Goal: Task Accomplishment & Management: Use online tool/utility

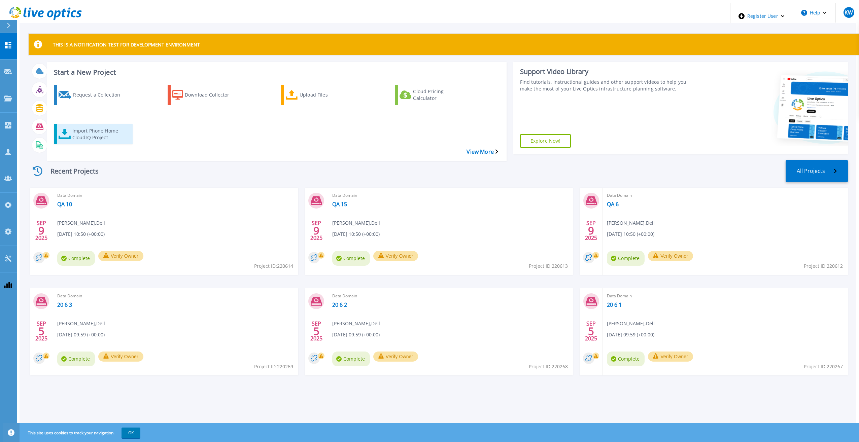
click at [82, 126] on div "Import Phone Home CloudIQ Project" at bounding box center [99, 134] width 54 height 17
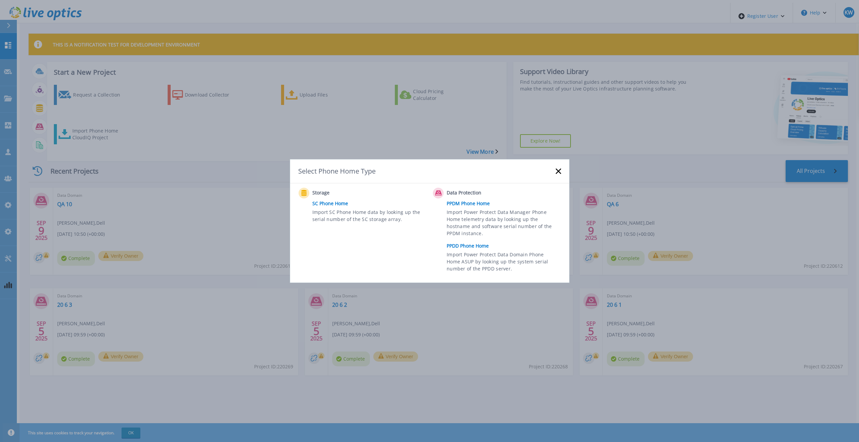
click at [462, 247] on link "PPDD Phone Home" at bounding box center [505, 246] width 117 height 10
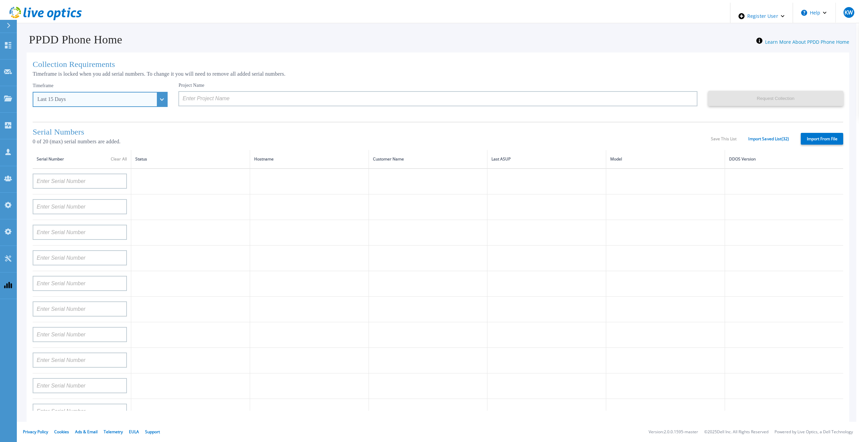
click at [151, 92] on div "Last 15 Days" at bounding box center [100, 99] width 135 height 15
click at [109, 161] on ul "Last 15 Days Last 2 Months Last 6 Months Last 1 Year Last 2 Years" at bounding box center [100, 142] width 135 height 71
click at [140, 98] on div "Last 15 Days" at bounding box center [96, 99] width 118 height 6
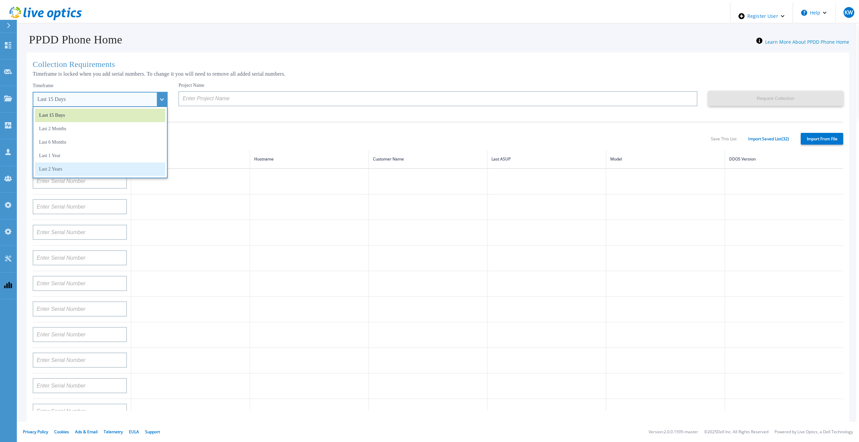
click at [92, 168] on li "Last 2 Years" at bounding box center [100, 169] width 130 height 13
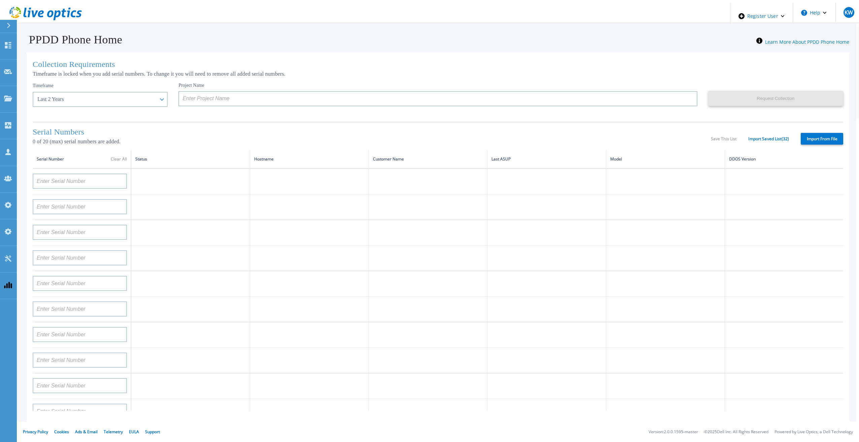
click at [811, 136] on label "Import From File" at bounding box center [822, 139] width 42 height 12
click at [0, 0] on input "Import From File" at bounding box center [0, 0] width 0 height 0
type input "APM00211700095"
type input "APX00232503747"
type input "APM00214914093"
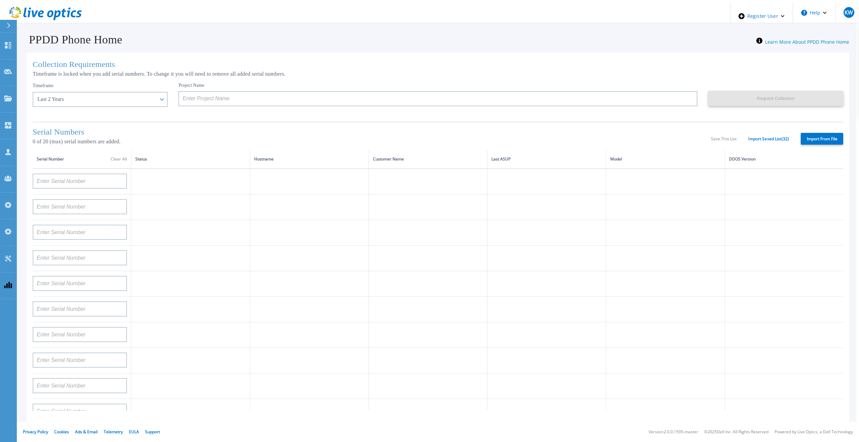
type input "APM00171836329"
type input "APM00212026971"
type input "APM00214914094"
type input "APX00234502218"
type input "APM00212018359"
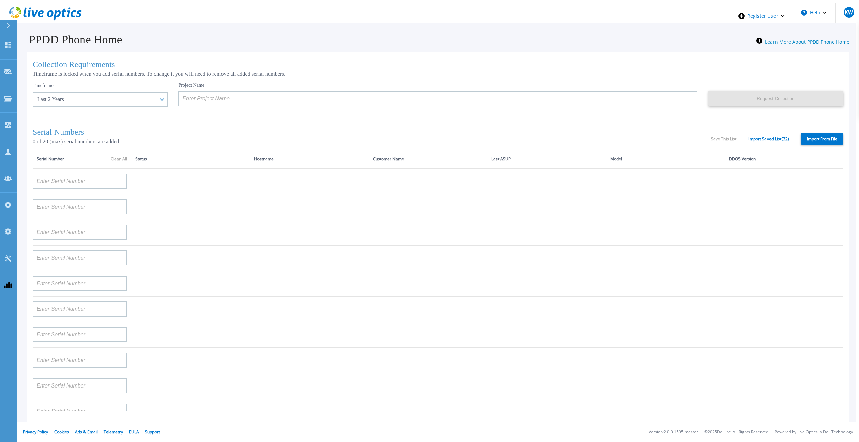
type input "APX00232503745"
type input "APX00232503743"
type input "APM00202011675"
type input "APM00212517749"
type input "APX00232503742"
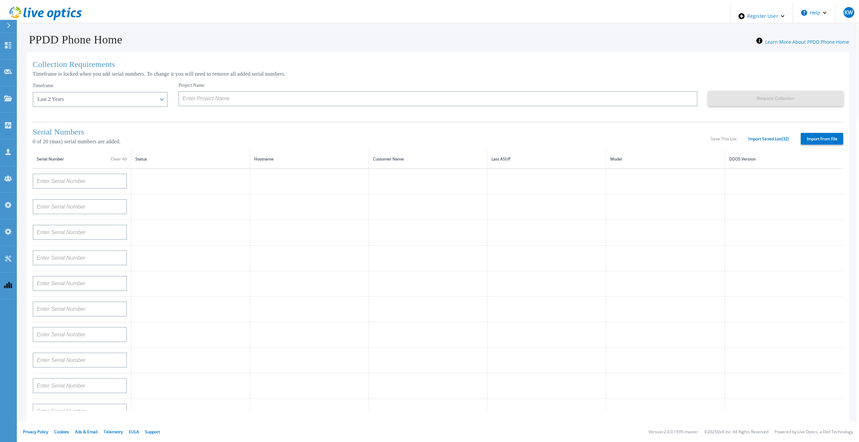
type input "APM00212702822"
type input "APM00212610953"
type input "APM00202614668"
type input "APM00212613652"
type input "APX00222101185"
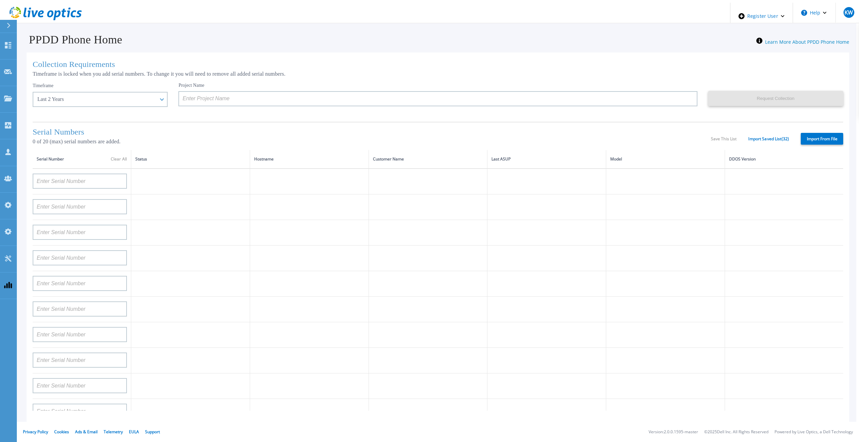
type input "AUDVUX6XJHDJFE"
type input "APM00133543104"
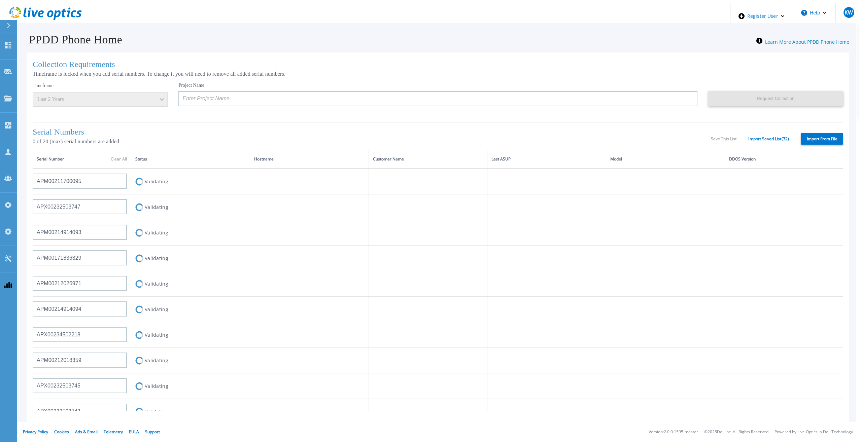
click at [399, 124] on div "Serial Numbers 0 of 20 (max) serial numbers are added. Save This List Import Sa…" at bounding box center [438, 136] width 810 height 28
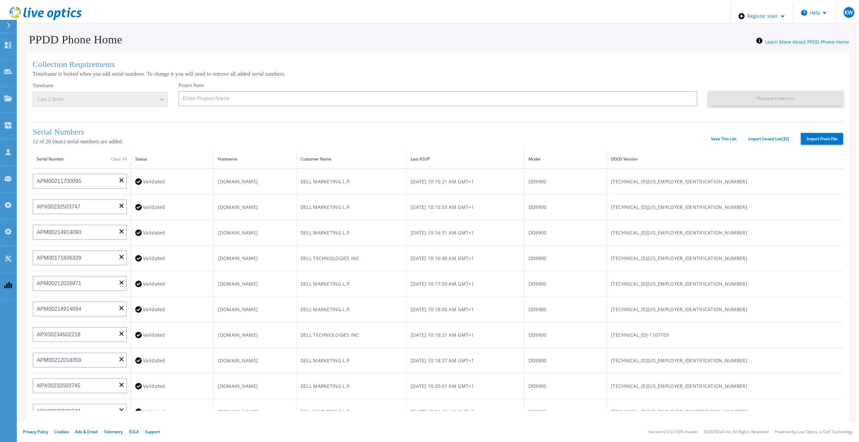
click at [399, 124] on div "Serial Numbers 12 of 20 (max) serial numbers are added. Save This List Import S…" at bounding box center [438, 136] width 810 height 28
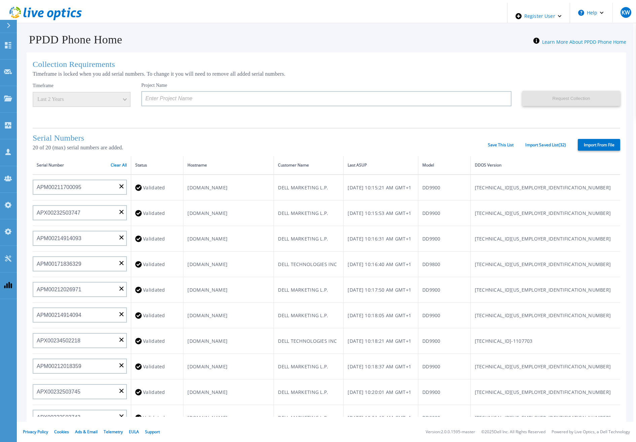
click at [583, 142] on label "Import From File" at bounding box center [599, 145] width 42 height 12
click at [0, 0] on input "Import From File" at bounding box center [0, 0] width 0 height 0
click at [124, 165] on th "Serial Number Clear All" at bounding box center [82, 165] width 99 height 19
click at [114, 160] on th "Serial Number Clear All" at bounding box center [82, 165] width 99 height 19
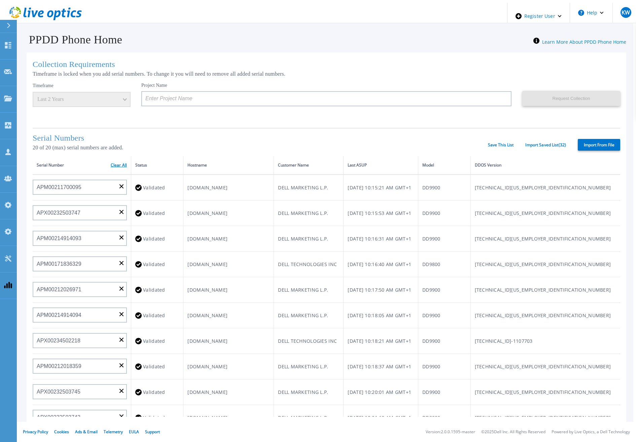
click at [115, 163] on link "Clear All" at bounding box center [119, 165] width 16 height 5
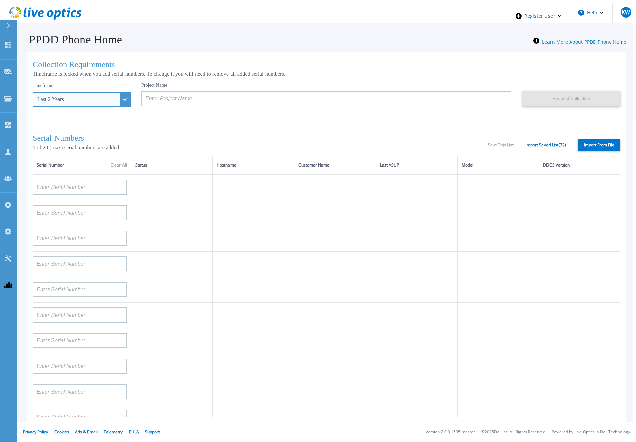
click at [113, 101] on div "Last 2 Years" at bounding box center [82, 99] width 98 height 15
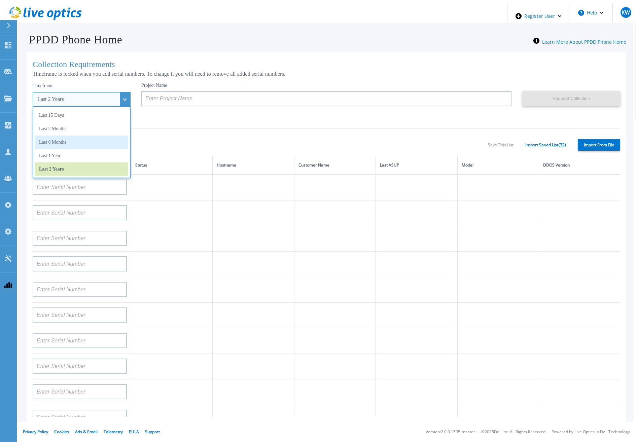
click at [76, 138] on li "Last 6 Months" at bounding box center [81, 142] width 93 height 13
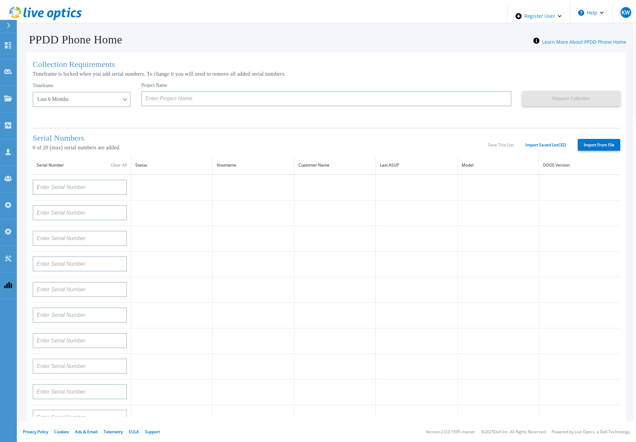
click at [607, 139] on label "Import From File" at bounding box center [599, 145] width 42 height 12
click at [0, 0] on input "Import From File" at bounding box center [0, 0] width 0 height 0
type input "APM00211700095"
type input "APX00232503747"
type input "APM00214914093"
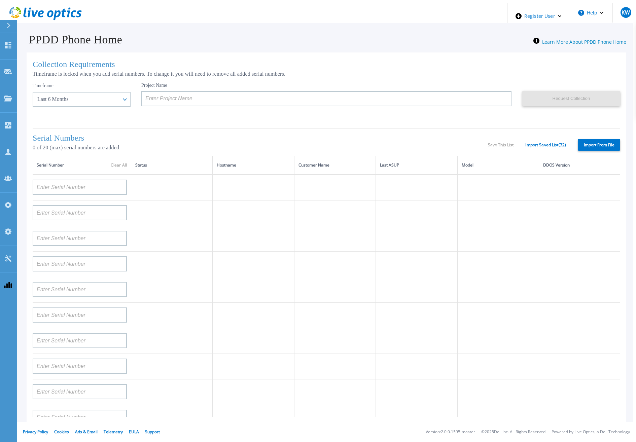
type input "APM00171836329"
type input "APM00212026971"
type input "APM00214914094"
type input "APX00234502218"
type input "APM00212018359"
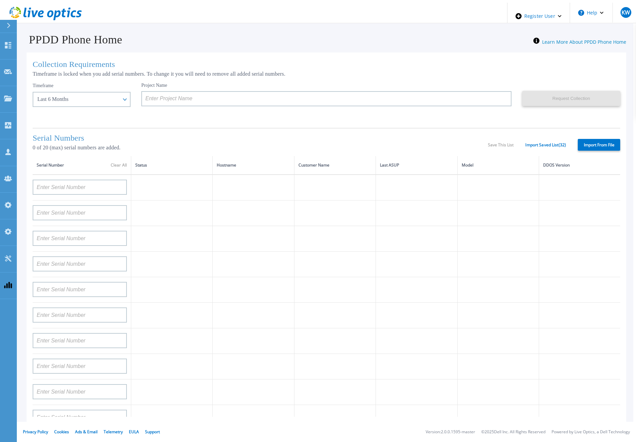
type input "APX00232503745"
type input "APX00232503743"
type input "APM00202011675"
type input "APM00212517749"
type input "APX00232503742"
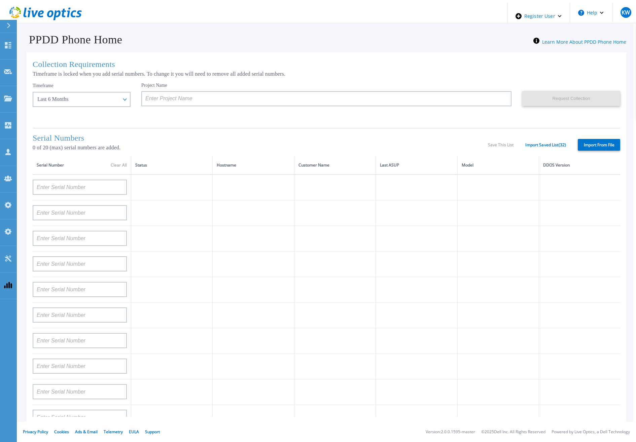
type input "APM00212702822"
type input "APM00212610953"
type input "APM00202614668"
type input "APM00212613652"
type input "APX00222101185"
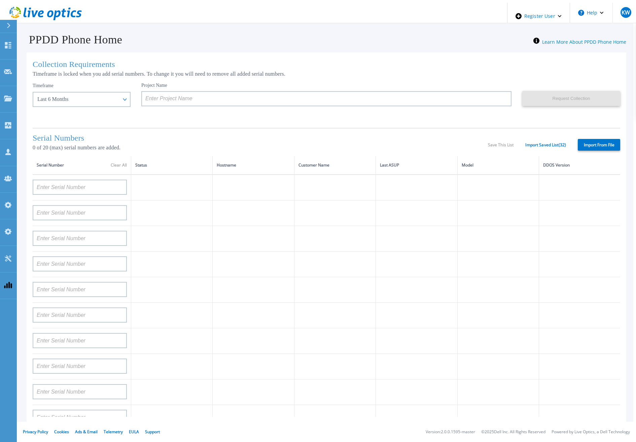
type input "AUDVUX6XJHDJFE"
type input "APM00133543104"
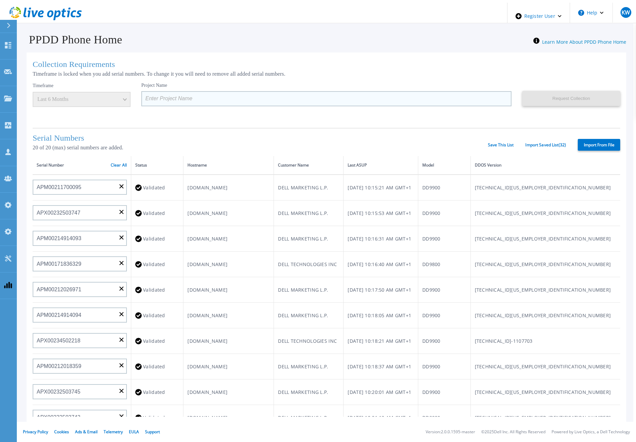
click at [224, 99] on input at bounding box center [326, 98] width 370 height 15
type input "5"
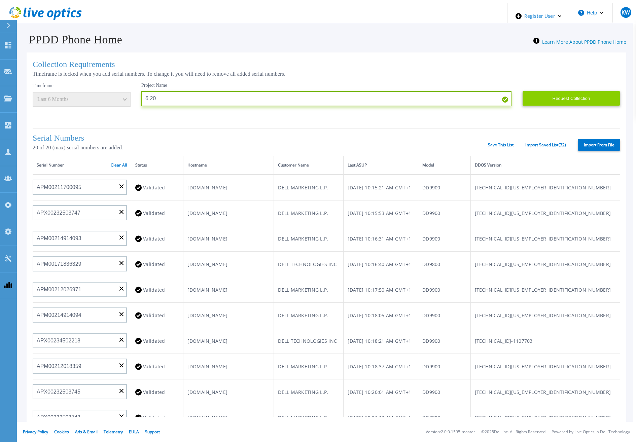
type input "6 20"
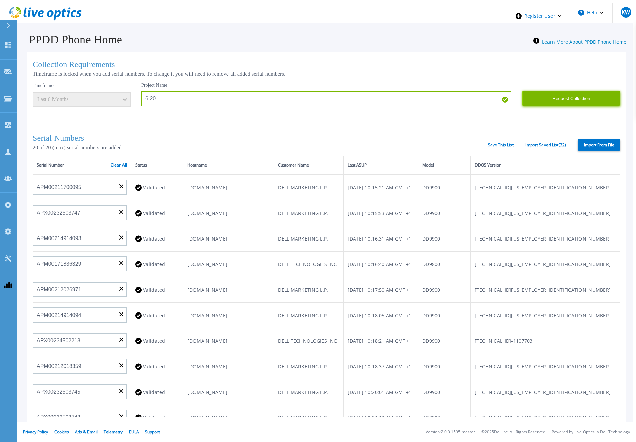
click at [577, 101] on button "Request Collection" at bounding box center [571, 98] width 98 height 15
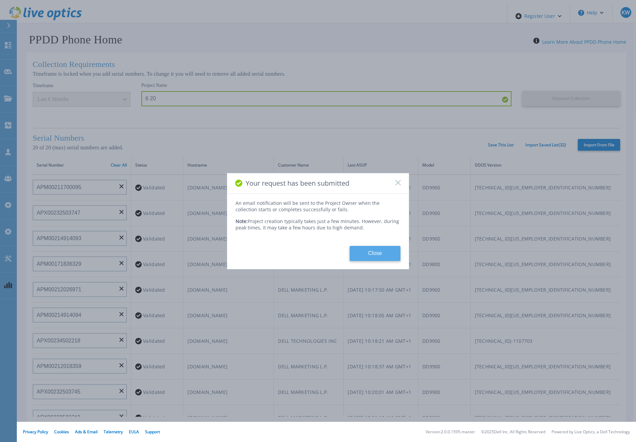
click at [367, 254] on button "Close" at bounding box center [375, 253] width 51 height 15
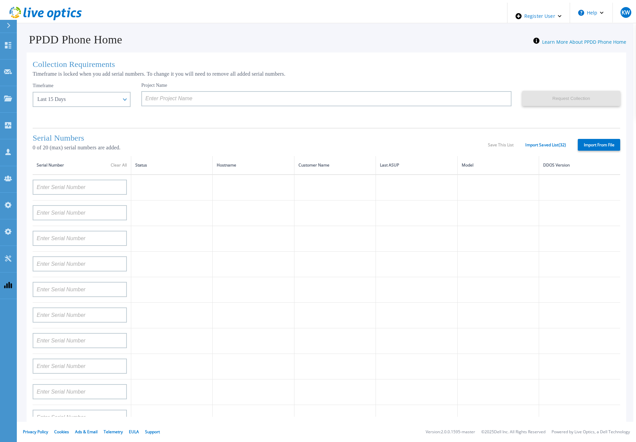
click at [590, 145] on label "Import From File" at bounding box center [599, 145] width 42 height 12
click at [0, 0] on input "Import From File" at bounding box center [0, 0] width 0 height 0
type input "CKM00192200277"
type input "CKM00181001809"
type input "APM00223002069"
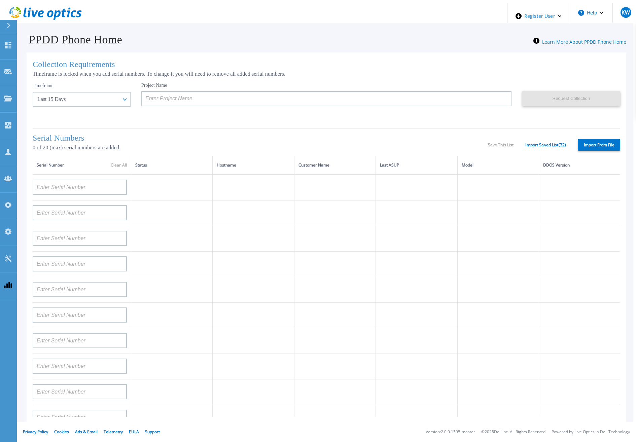
type input "CKM00183202848"
type input "CKM00192401344"
type input "APM00160405864"
type input "APM00145208243"
type input "CRK00235104956"
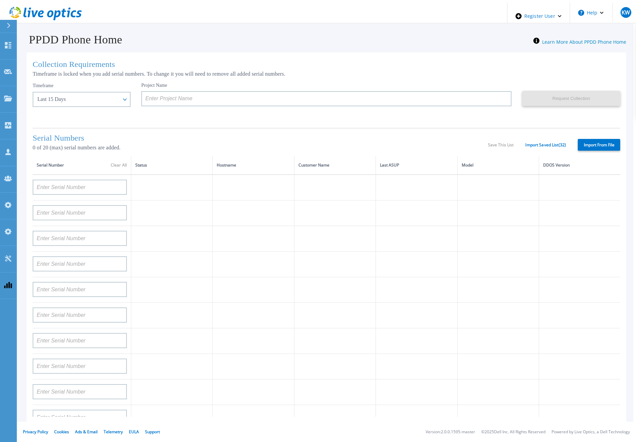
type input "APM00202011675"
type input "CKM01210505037"
type input "AUDVFBNW5NDDSY"
type input "CKM00184602620"
type input "DE500212802673"
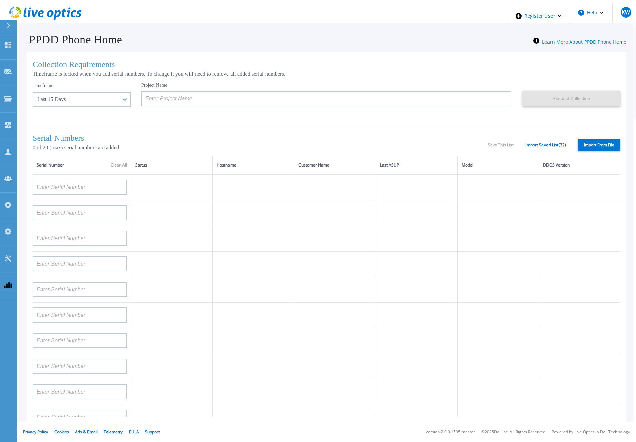
type input "APM00202912715"
type input "FLA00132100000"
type input "APM00133543104"
type input "CKM00192200280"
type input "DE500212902687"
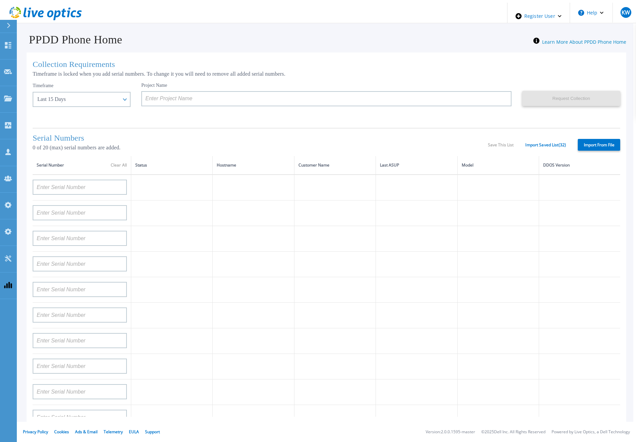
type input "APM00211506717"
type input "APM00214907936"
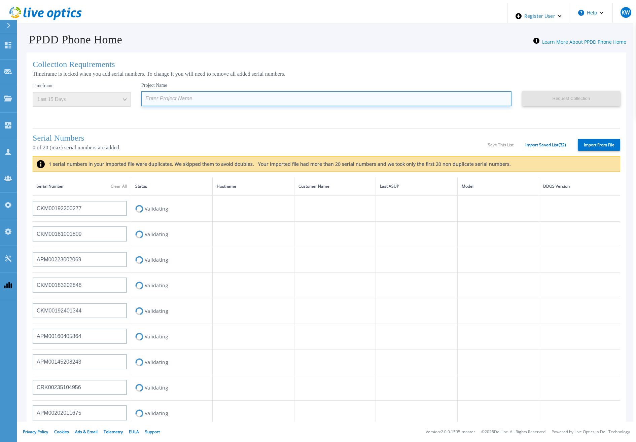
click at [174, 98] on input at bounding box center [326, 98] width 370 height 15
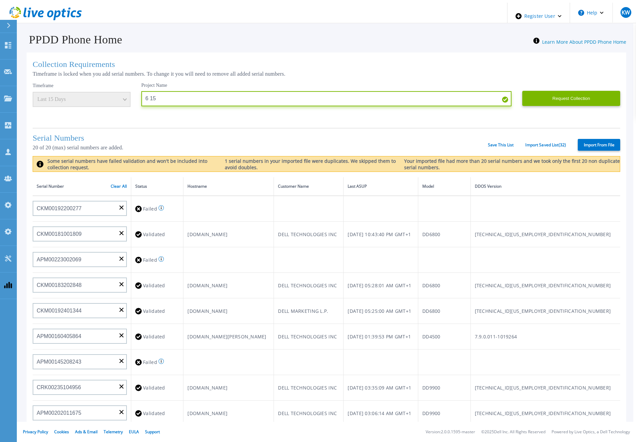
drag, startPoint x: 157, startPoint y: 96, endPoint x: 117, endPoint y: 100, distance: 40.2
click at [117, 100] on div "Timeframe Last 15 Days Project Name 6 15 Request Collection This might take a f…" at bounding box center [327, 102] width 588 height 40
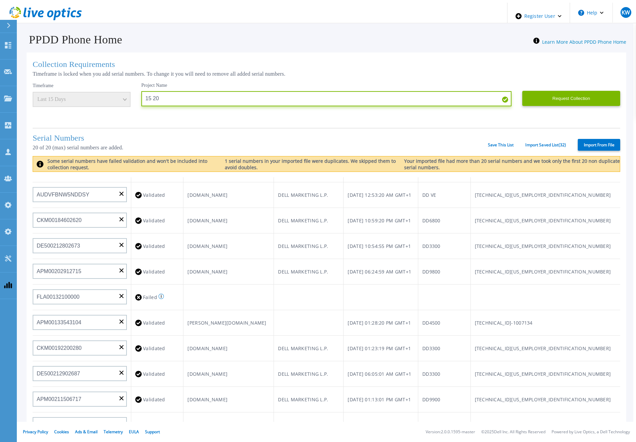
scroll to position [9, 0]
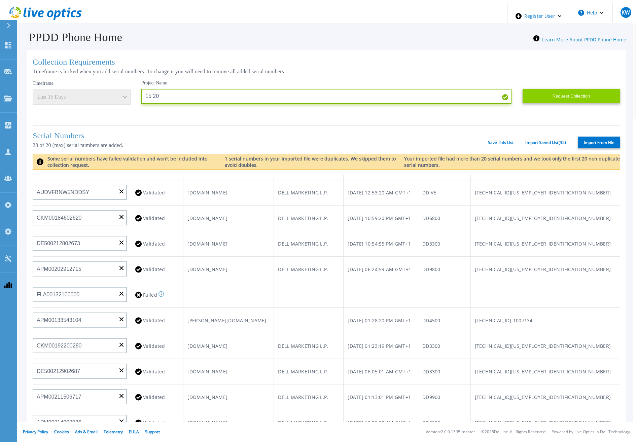
type input "15 20"
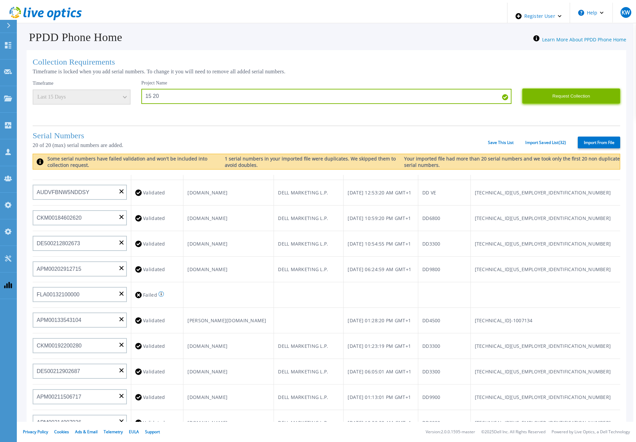
click at [573, 91] on button "Request Collection" at bounding box center [571, 96] width 98 height 15
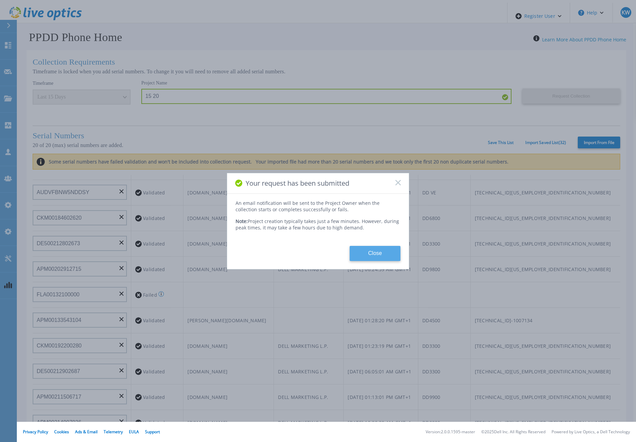
click at [377, 246] on button "Close" at bounding box center [375, 253] width 51 height 15
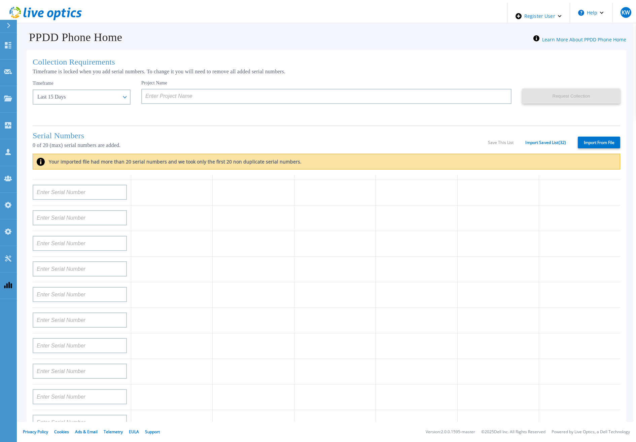
click at [110, 96] on div "Timeframe Last 15 Days Last 15 Days Last 2 Months Last 6 Months Last 1 Year Las…" at bounding box center [87, 100] width 109 height 40
click at [110, 90] on div "Last 15 Days" at bounding box center [82, 97] width 98 height 15
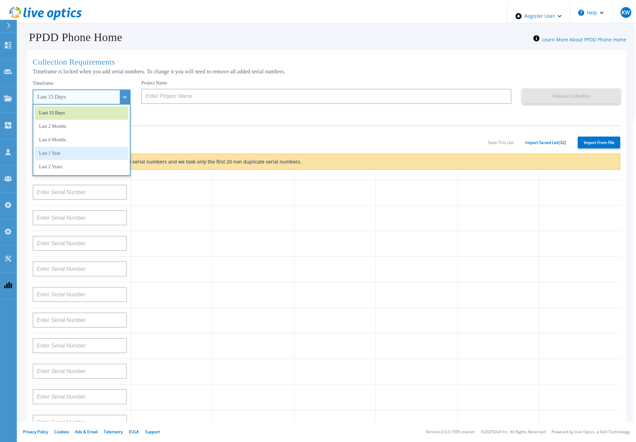
click at [87, 147] on li "Last 1 Year" at bounding box center [81, 153] width 93 height 13
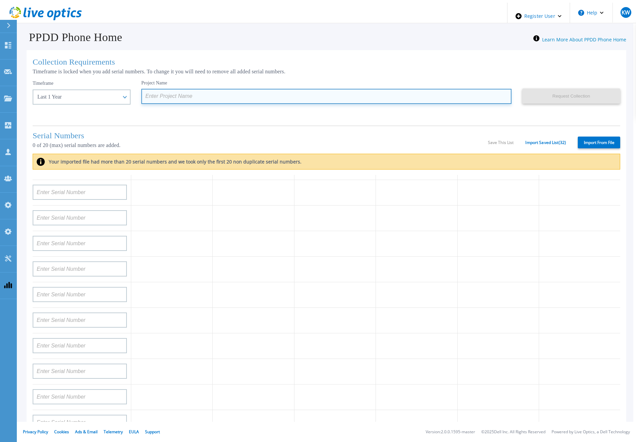
click at [170, 91] on input at bounding box center [326, 96] width 370 height 15
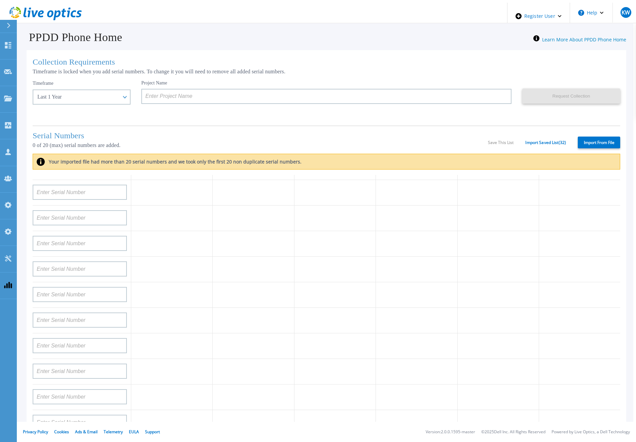
click at [603, 137] on label "Import From File" at bounding box center [599, 143] width 42 height 12
click at [0, 0] on input "Import From File" at bounding box center [0, 0] width 0 height 0
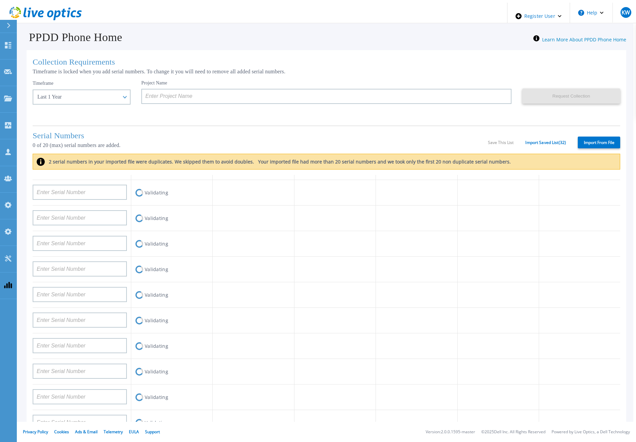
type input "APM00133543104"
type input "CKM00192200277"
type input "CKM00181001809"
type input "APM00223002069"
type input "CKM00183202848"
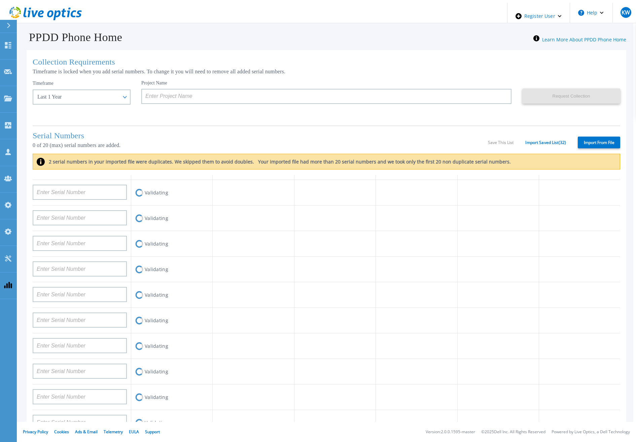
type input "CKM00192401344"
type input "APM00160405864"
type input "APM00145208243"
type input "CRK00235104956"
type input "APM00202011675"
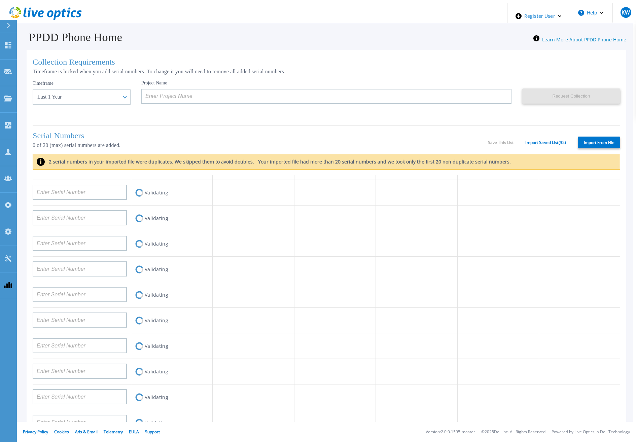
type input "CKM01210505037"
type input "AUDVFBNW5NDDSY"
type input "CKM00184602620"
type input "DE500212802673"
type input "APM00202912715"
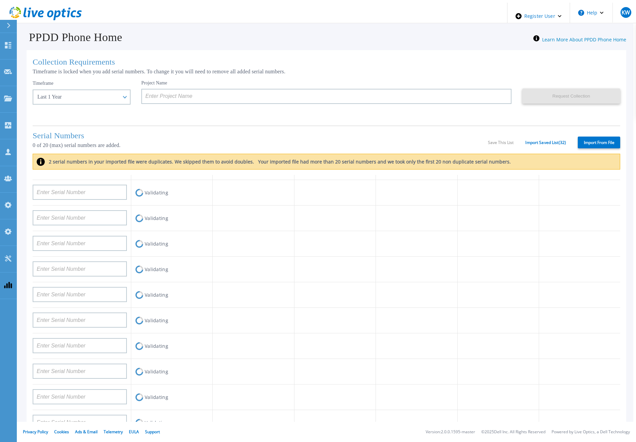
type input "FLA00132100000"
type input "CKM00192200280"
type input "DE500212902687"
type input "APM00211506717"
type input "APM00214907936"
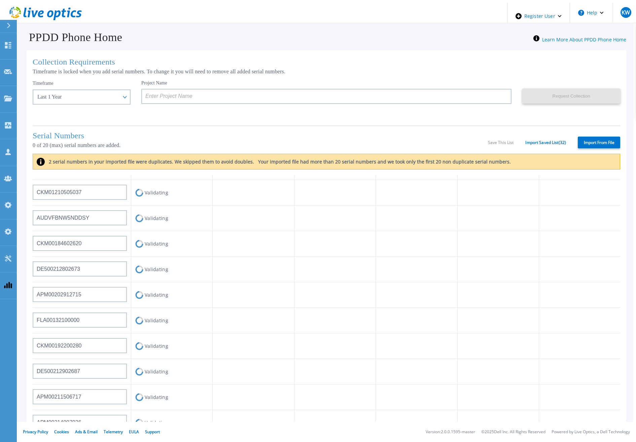
scroll to position [0, 0]
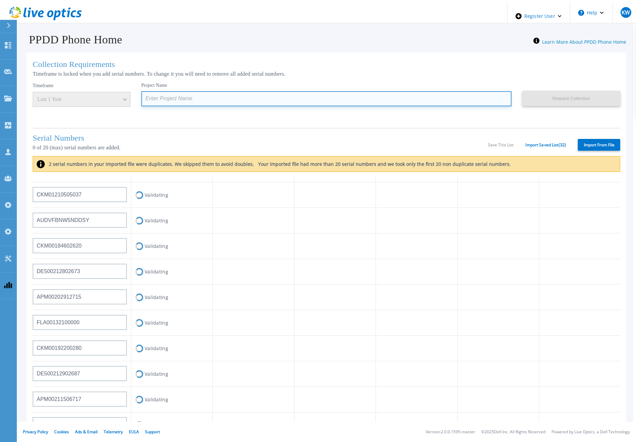
click at [165, 95] on input at bounding box center [326, 98] width 370 height 15
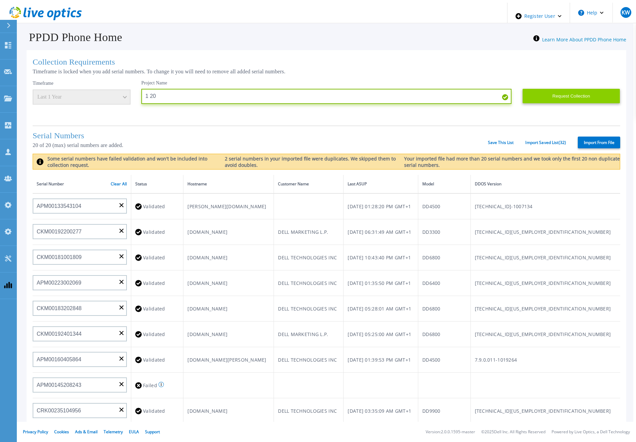
type input "1 20"
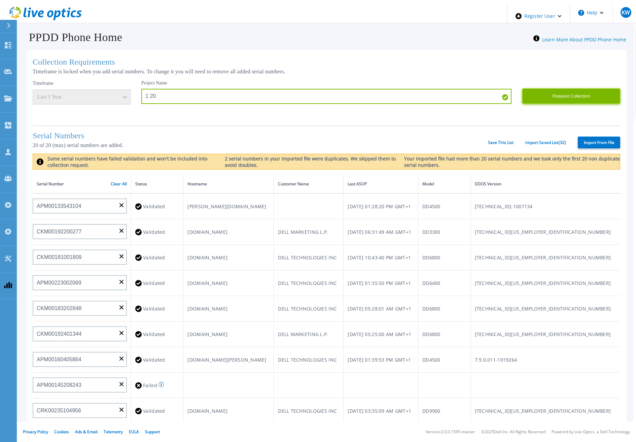
click at [572, 92] on button "Request Collection" at bounding box center [571, 96] width 98 height 15
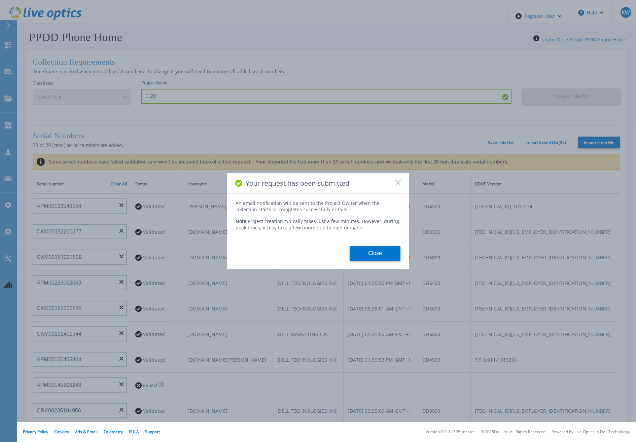
click at [364, 243] on div "An email notification will be sent to the Project Owner when the collection sta…" at bounding box center [318, 230] width 182 height 61
click at [368, 246] on button "Close" at bounding box center [375, 253] width 51 height 15
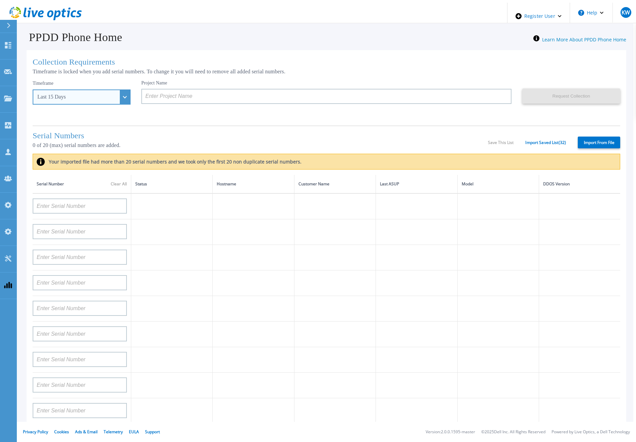
click at [114, 90] on div "Last 15 Days" at bounding box center [82, 97] width 98 height 15
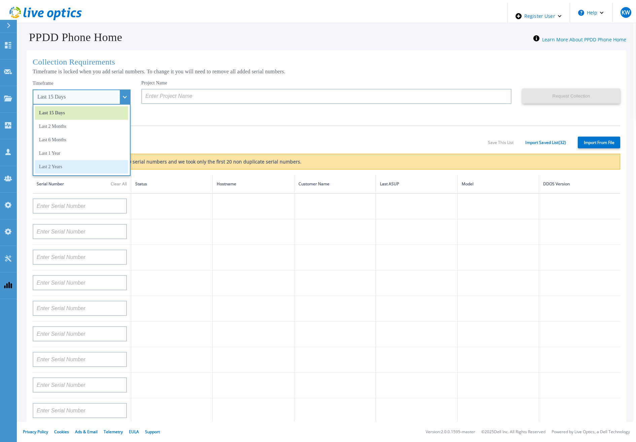
click at [88, 160] on li "Last 2 Years" at bounding box center [81, 166] width 93 height 13
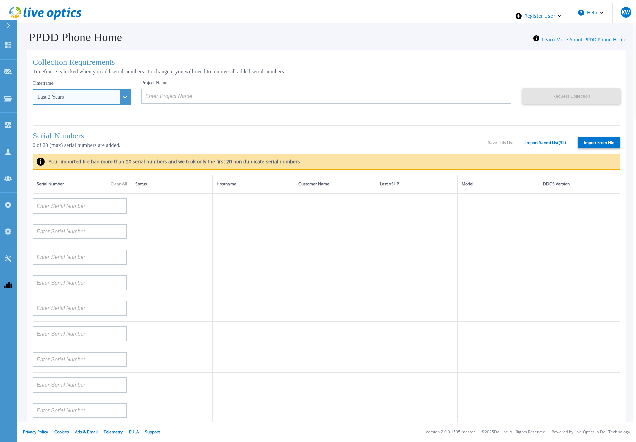
click at [109, 90] on div "Last 2 Years" at bounding box center [82, 97] width 98 height 15
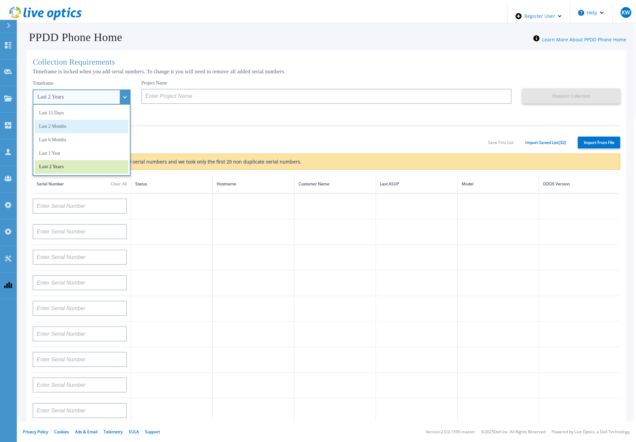
click at [88, 120] on li "Last 2 Months" at bounding box center [81, 126] width 93 height 13
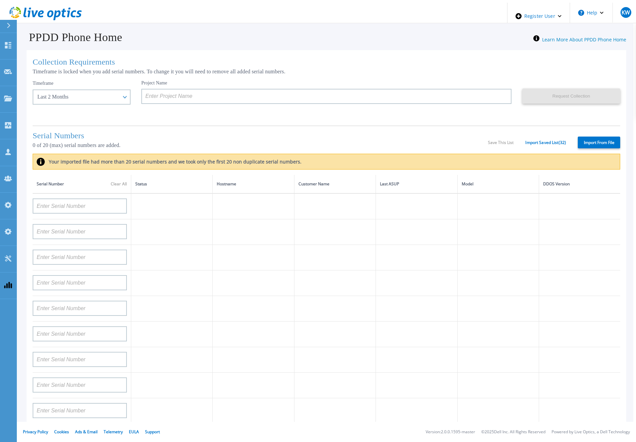
click at [589, 137] on label "Import From File" at bounding box center [599, 143] width 42 height 12
click at [0, 0] on input "Import From File" at bounding box center [0, 0] width 0 height 0
type input "FLA00141500029"
type input "FLA00134800070"
type input "FLA00141400121"
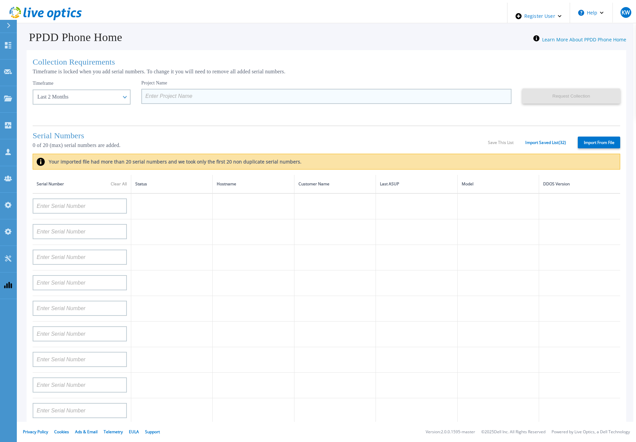
type input "APM00133543104"
type input "APM00212712898"
type input "APM00203315285"
type input "APX00232004280"
type input "APX00231205149"
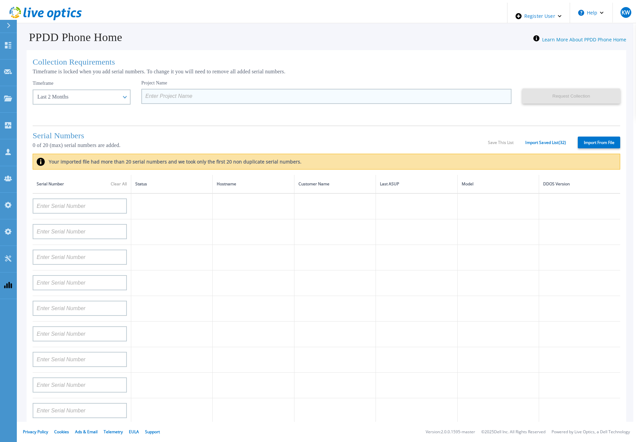
type input "APX00232004274"
type input "APX00221801389"
type input "APM00202702417"
type input "APX00221800545"
type input "APX00232004275"
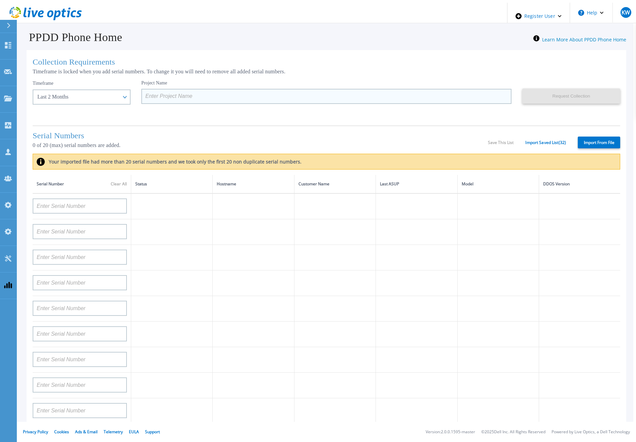
type input "APX00231502878"
type input "APX00234806572"
type input "APM00162519195"
type input "APM00213409007"
type input "APM00202702416"
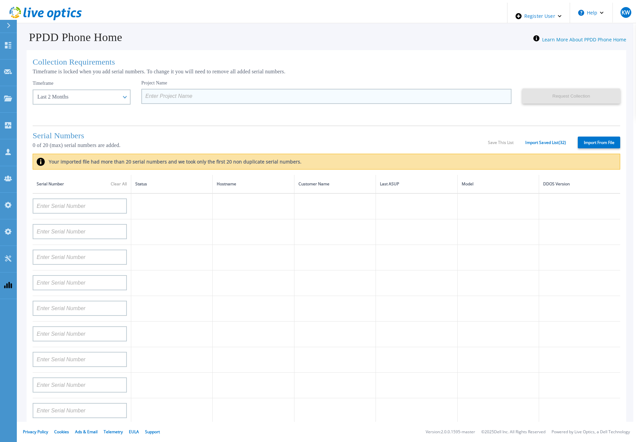
type input "APM00182811777"
type input "APX00231205150"
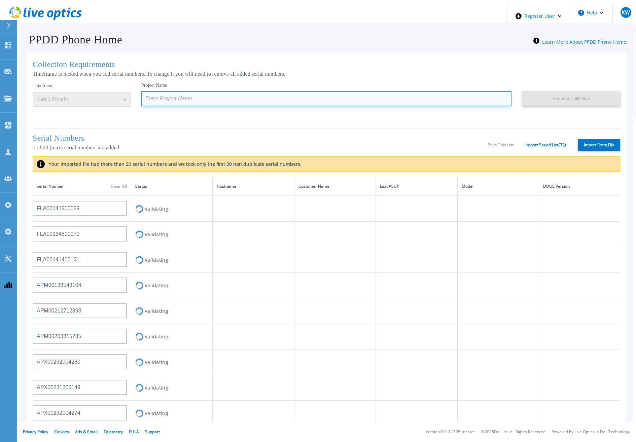
click at [163, 92] on input at bounding box center [326, 98] width 370 height 15
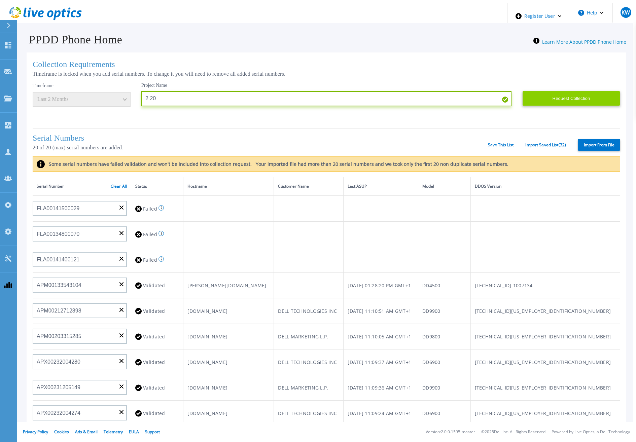
type input "2 20"
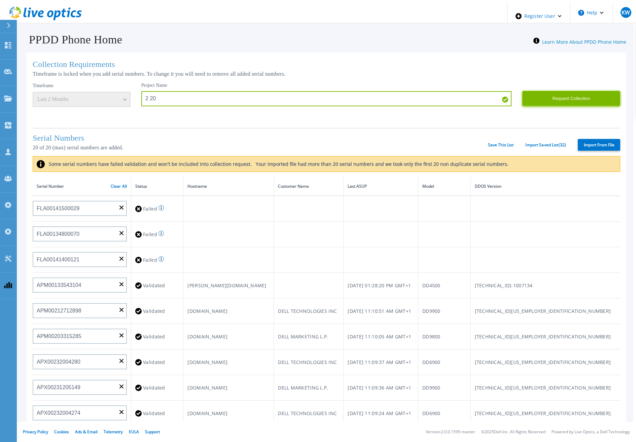
click at [542, 104] on button "Request Collection" at bounding box center [571, 98] width 98 height 15
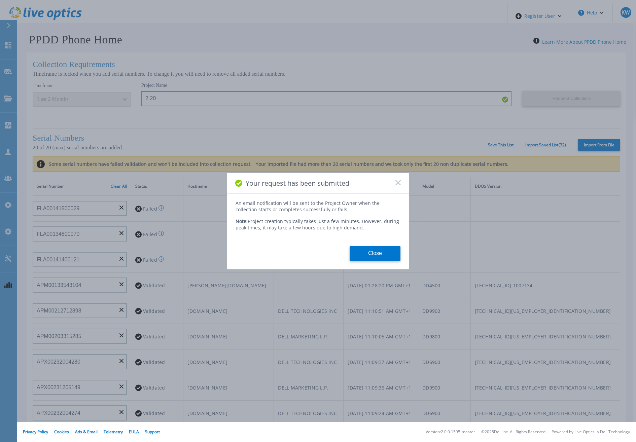
click at [380, 253] on button "Close" at bounding box center [375, 253] width 51 height 15
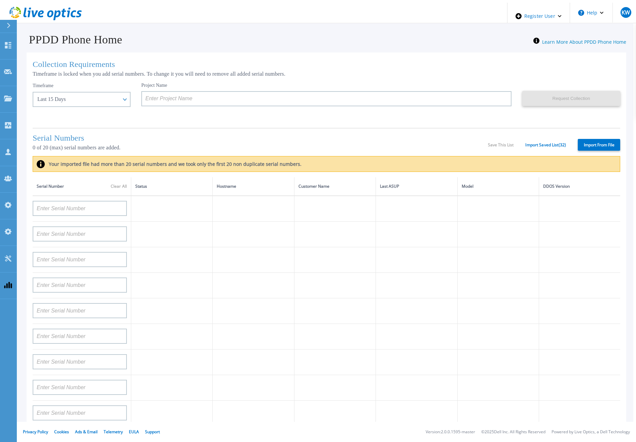
click at [591, 145] on label "Import From File" at bounding box center [599, 145] width 42 height 12
click at [0, 0] on input "Import From File" at bounding box center [0, 0] width 0 height 0
click at [55, 16] on icon at bounding box center [45, 14] width 72 height 14
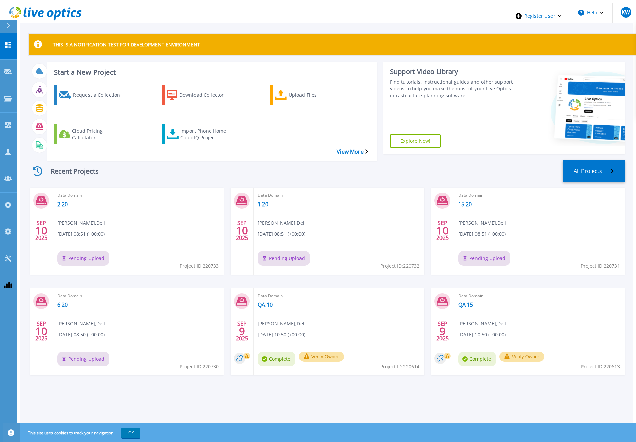
click at [55, 16] on icon at bounding box center [45, 14] width 72 height 14
click at [182, 126] on div "Import Phone Home CloudIQ Project" at bounding box center [207, 134] width 54 height 17
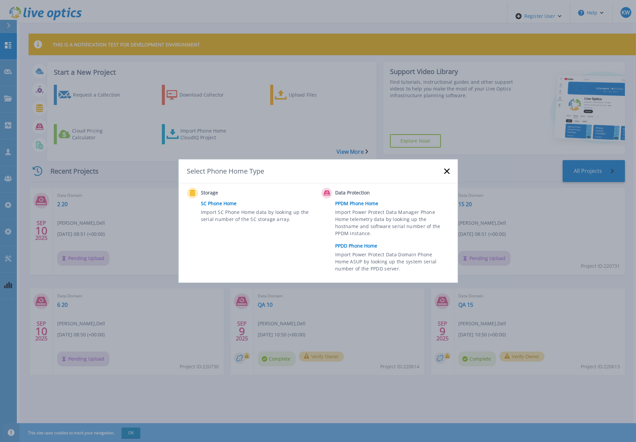
click at [378, 250] on link "PPDD Phone Home" at bounding box center [393, 246] width 117 height 10
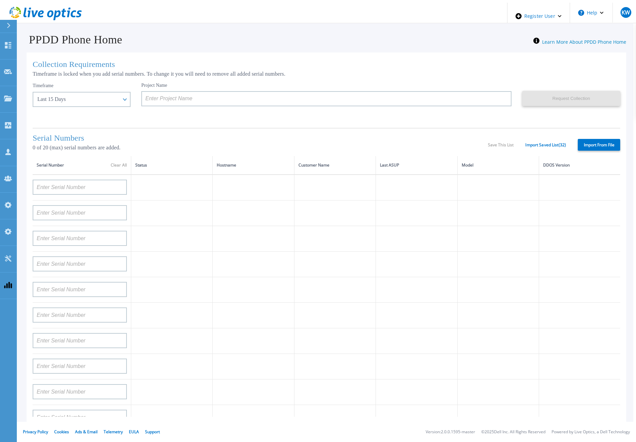
click at [593, 146] on label "Import From File" at bounding box center [599, 145] width 42 height 12
click at [0, 0] on input "Import From File" at bounding box center [0, 0] width 0 height 0
type input "APM00211700095"
type input "APX00232503747"
type input "APM00214914093"
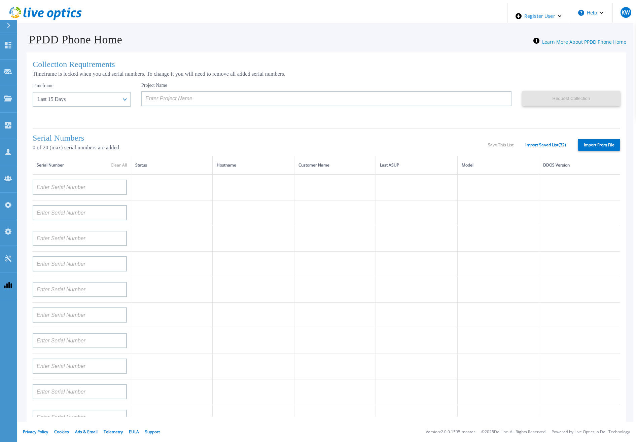
type input "APM00171836329"
type input "APM00212026971"
type input "APM00214914094"
type input "APX00234502218"
type input "APM00212018359"
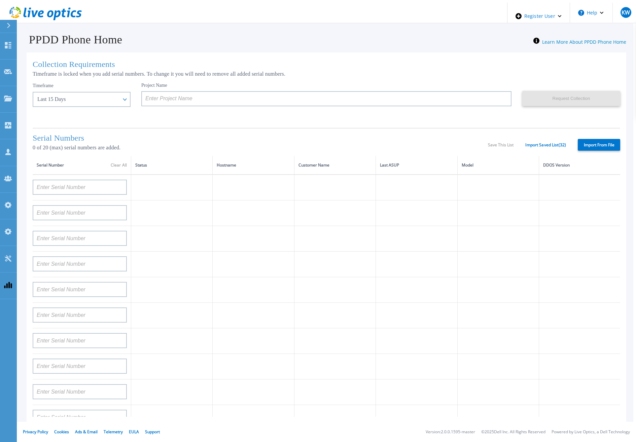
type input "APX00232503745"
type input "APX00232503743"
type input "APM00202011675"
type input "APM00212517749"
type input "APX00232503742"
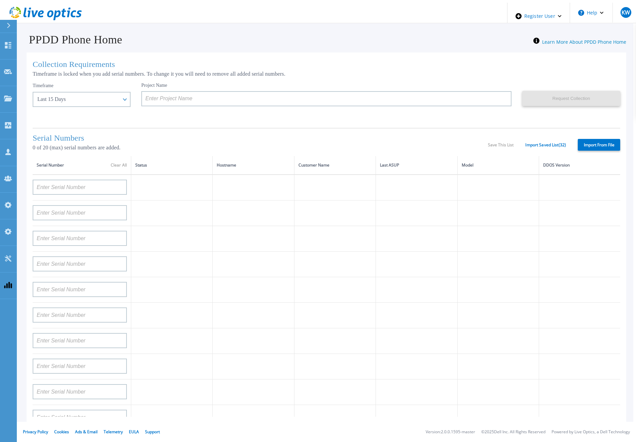
type input "APM00212702822"
type input "APM00212610953"
type input "APM00202614668"
type input "APM00212613652"
type input "APX00222101185"
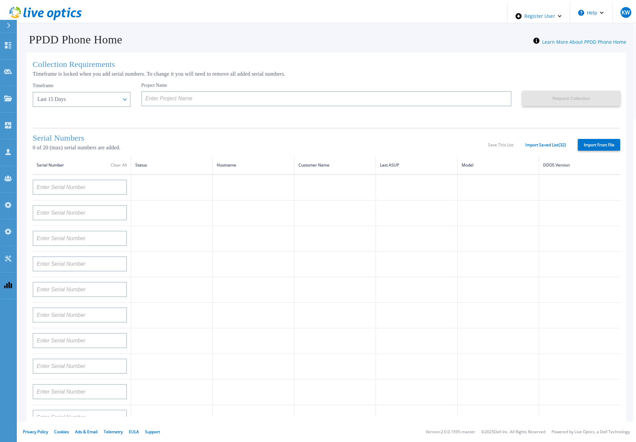
type input "AUDVUX6XJHDJFE"
type input "APM00133543104"
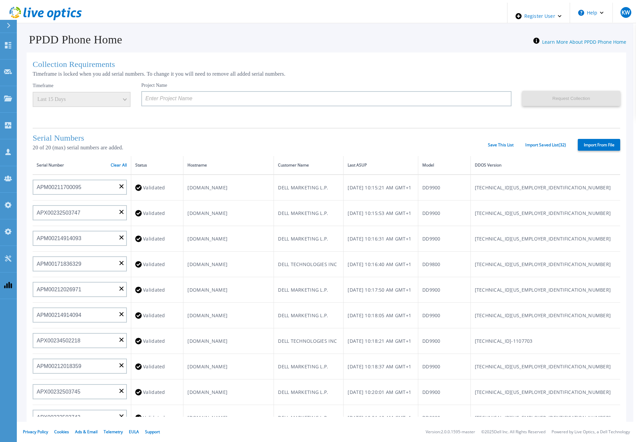
click at [541, 146] on div "Serial Numbers 20 of 20 (max) serial numbers are added. Save This List Import S…" at bounding box center [327, 142] width 588 height 28
click at [542, 144] on link "Import Saved List ( 32 )" at bounding box center [545, 145] width 41 height 5
click at [500, 143] on link "Save This List" at bounding box center [501, 145] width 26 height 5
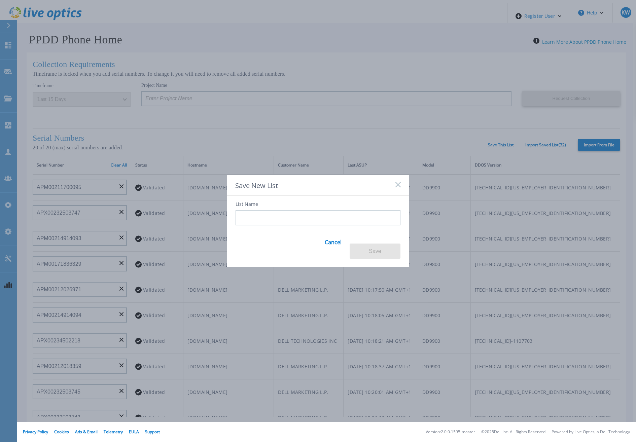
click at [300, 226] on input at bounding box center [318, 217] width 165 height 15
click at [374, 244] on button "Save" at bounding box center [375, 251] width 51 height 15
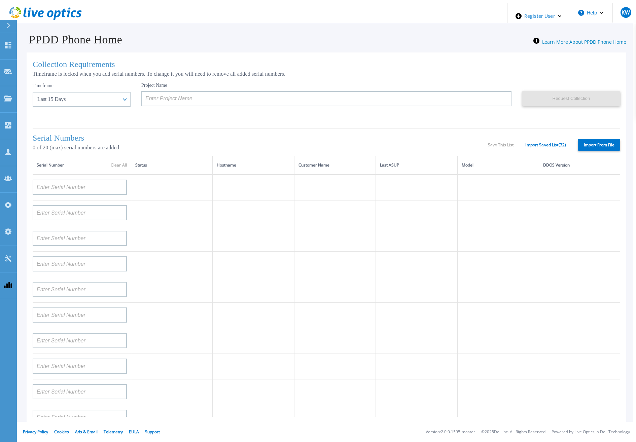
click at [295, 106] on div "Project Name" at bounding box center [331, 102] width 381 height 40
click at [302, 113] on div "Project Name" at bounding box center [331, 102] width 381 height 40
click at [233, 130] on div "Serial Numbers 0 of 20 (max) serial numbers are added. Save This List Import Sa…" at bounding box center [327, 142] width 588 height 28
